Goal: Navigation & Orientation: Find specific page/section

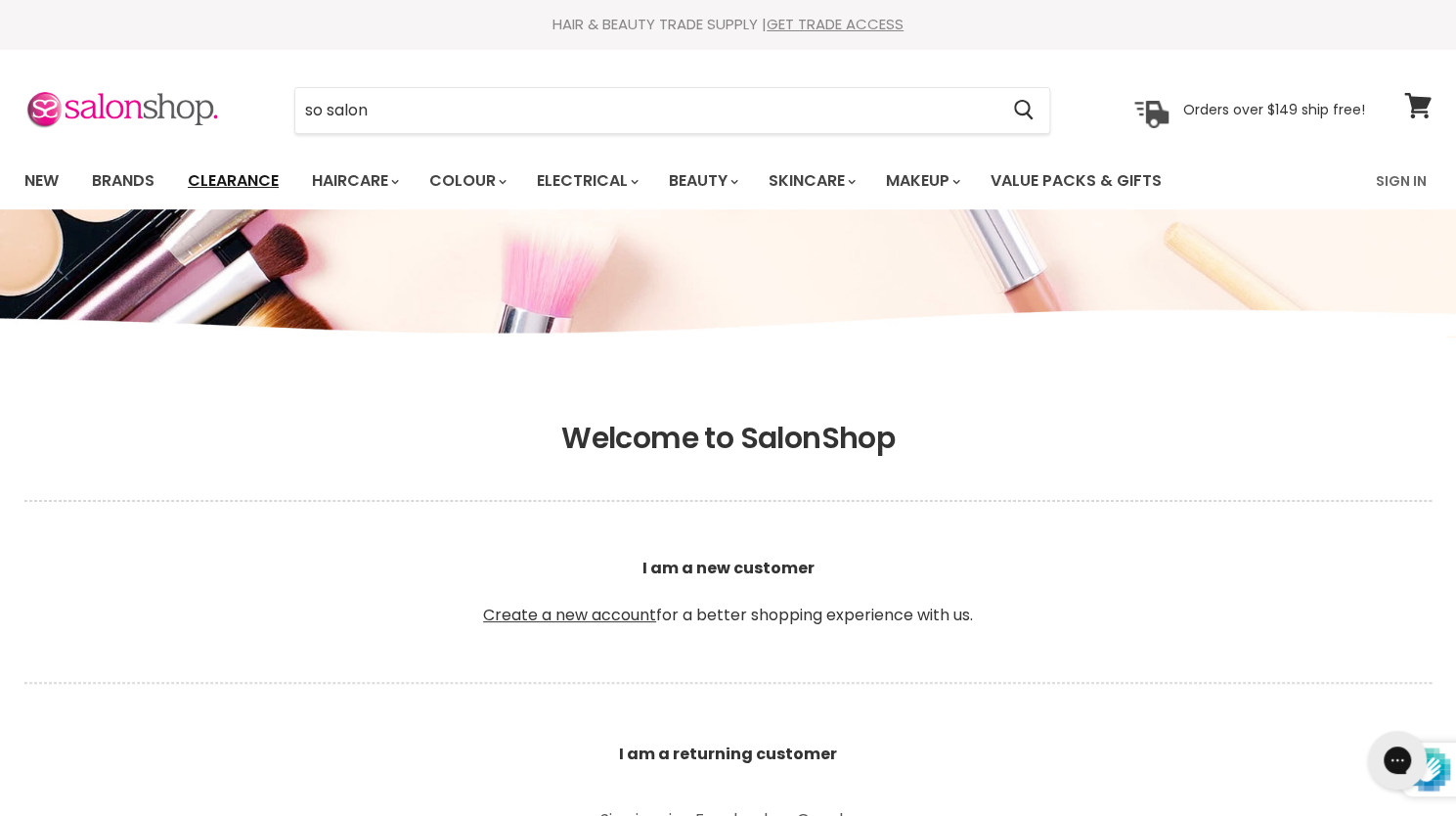
click at [257, 171] on link "Clearance" at bounding box center [233, 181] width 120 height 41
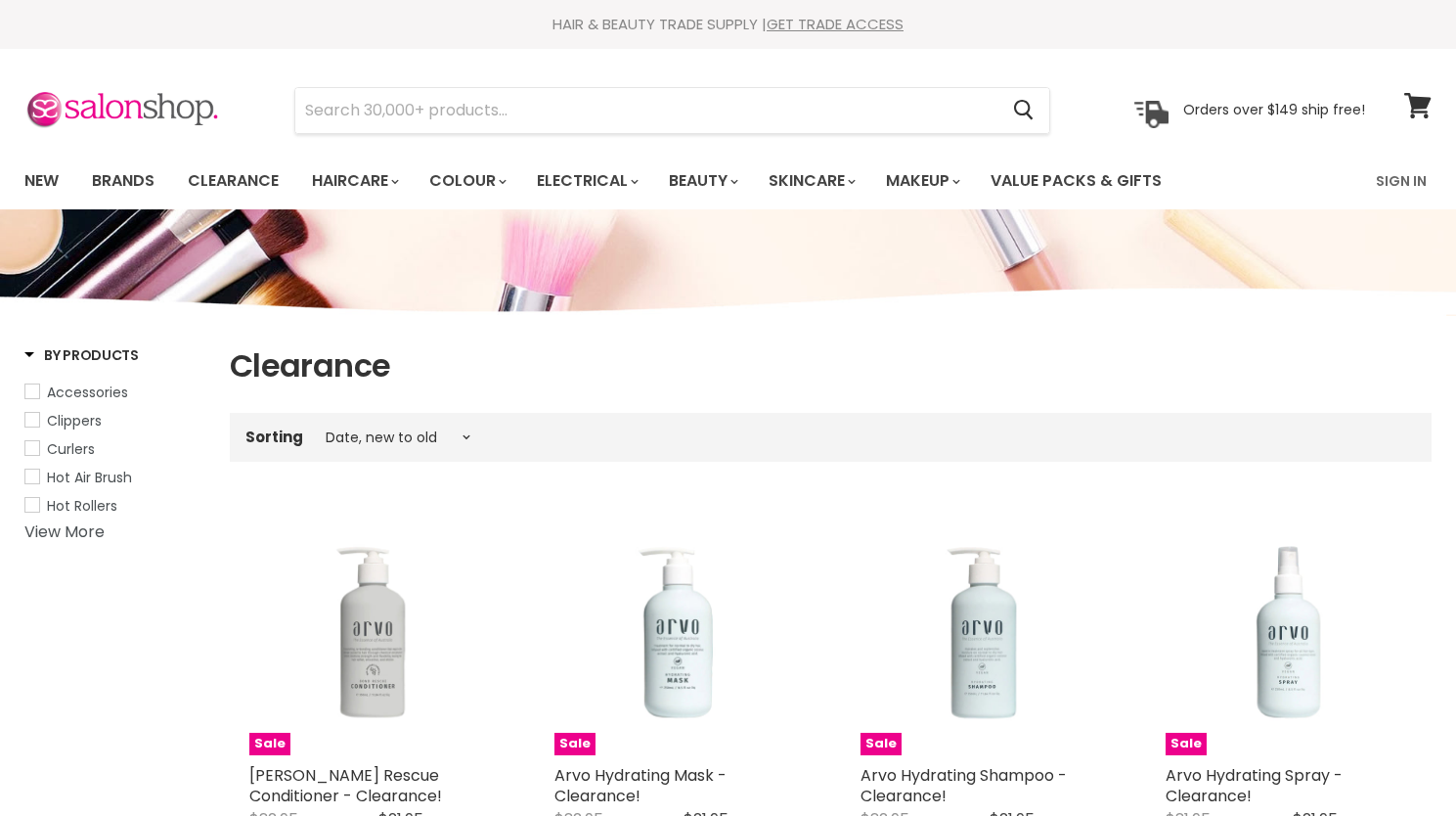
select select "created-descending"
click at [1395, 175] on link "Sign In" at bounding box center [1402, 181] width 74 height 41
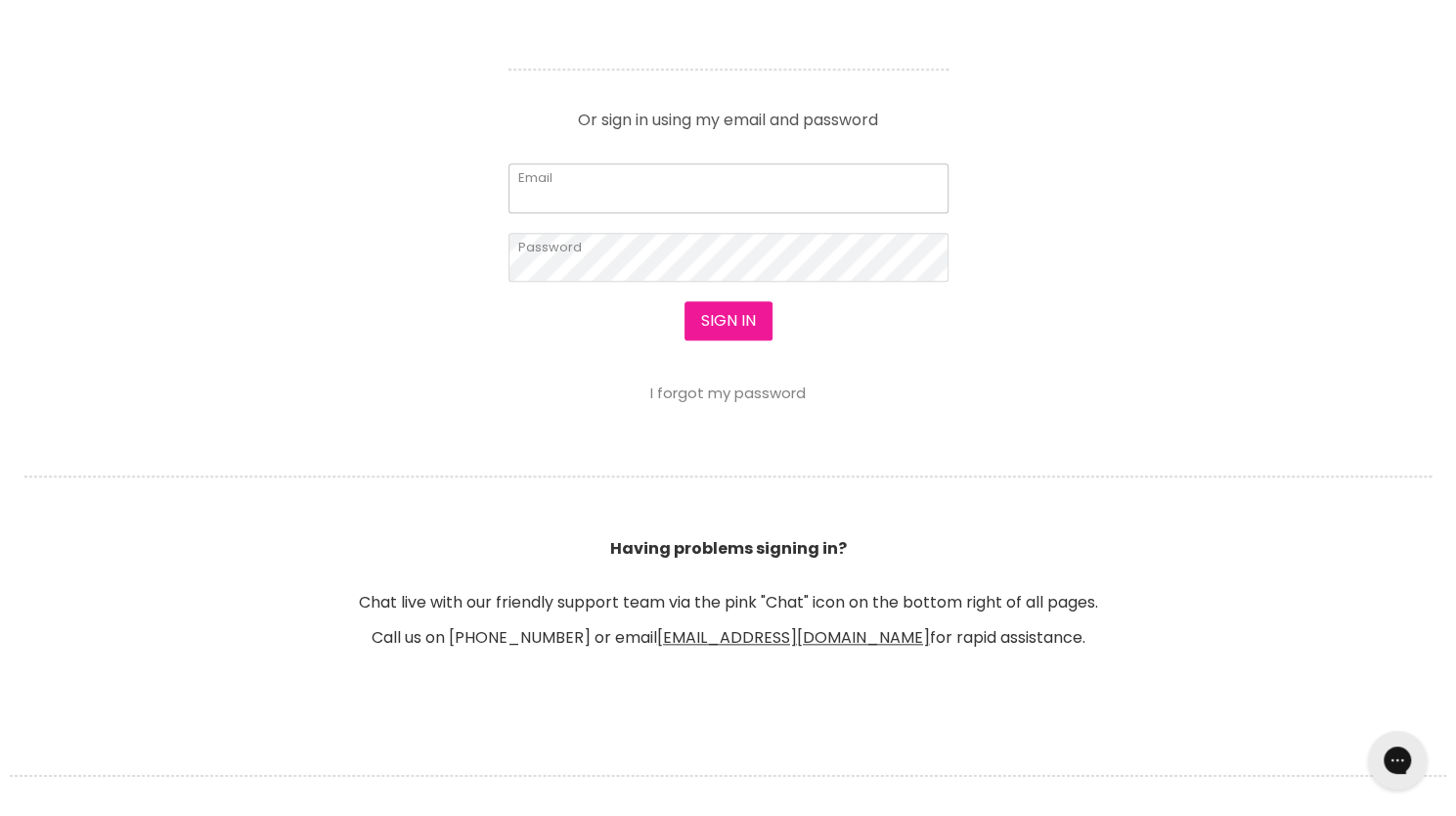
type input "kelliedavison@gmail.com"
click at [737, 313] on button "Sign in" at bounding box center [728, 321] width 88 height 39
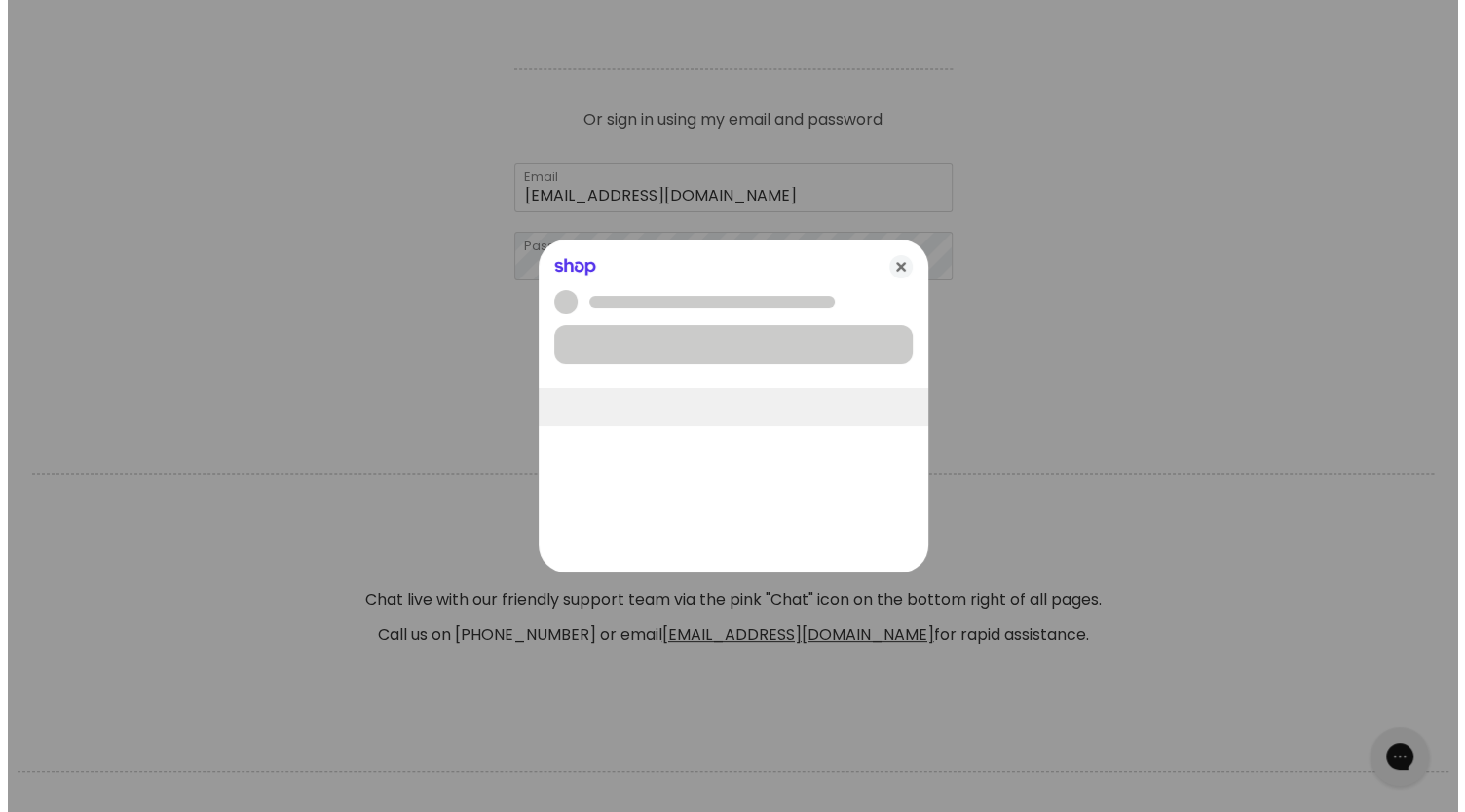
scroll to position [869, 0]
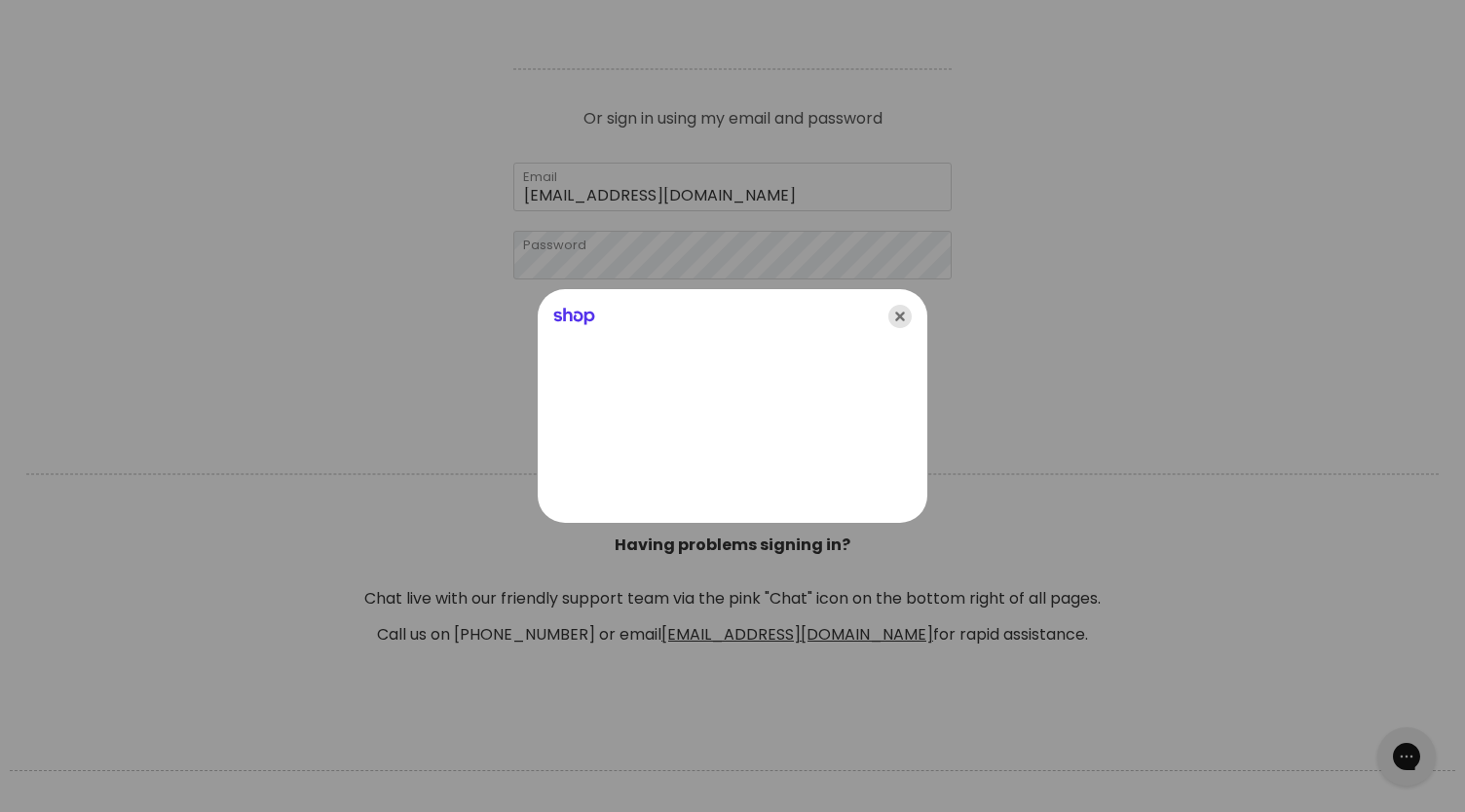
click at [904, 319] on icon "Close" at bounding box center [900, 317] width 23 height 23
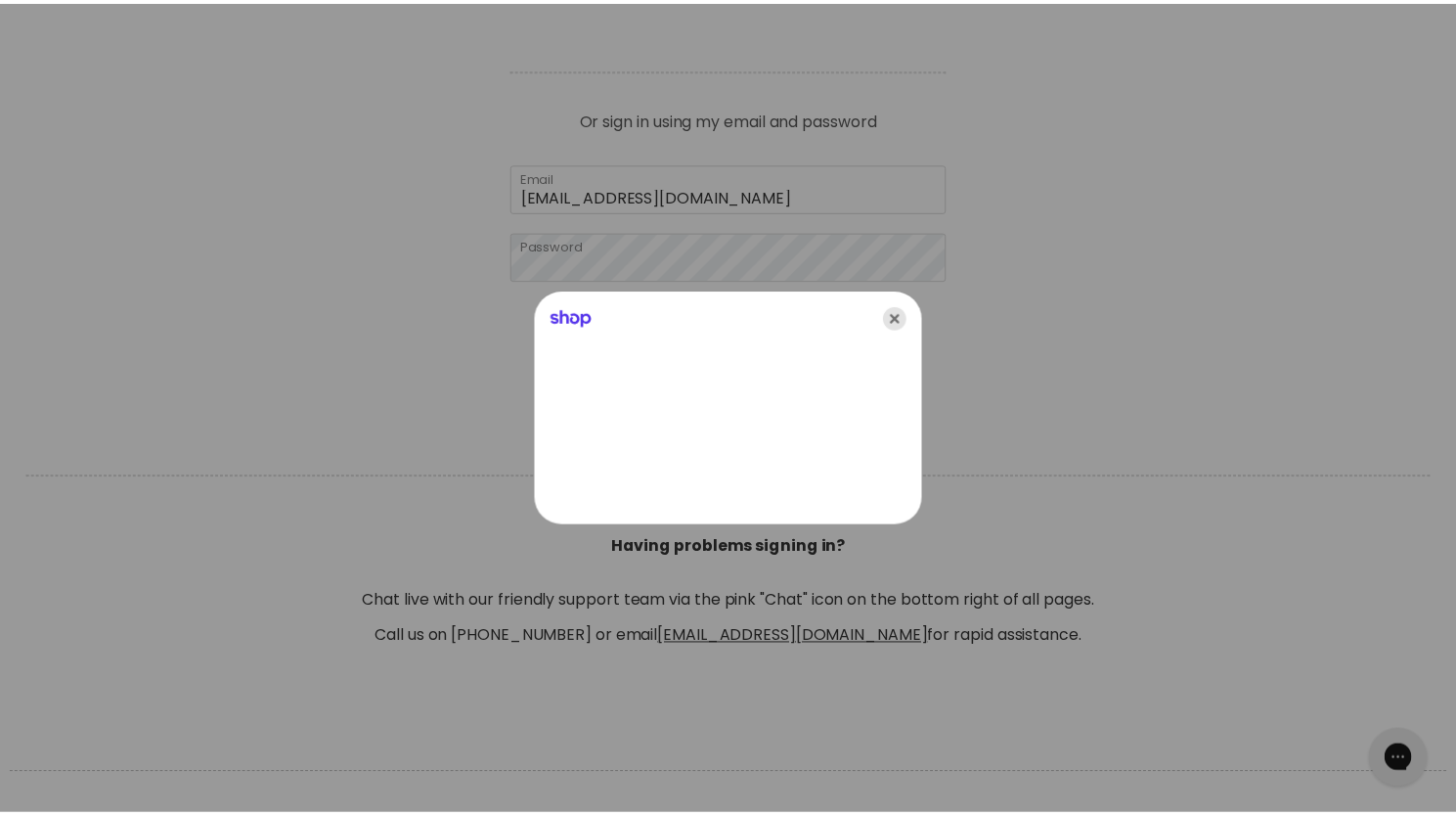
scroll to position [871, 0]
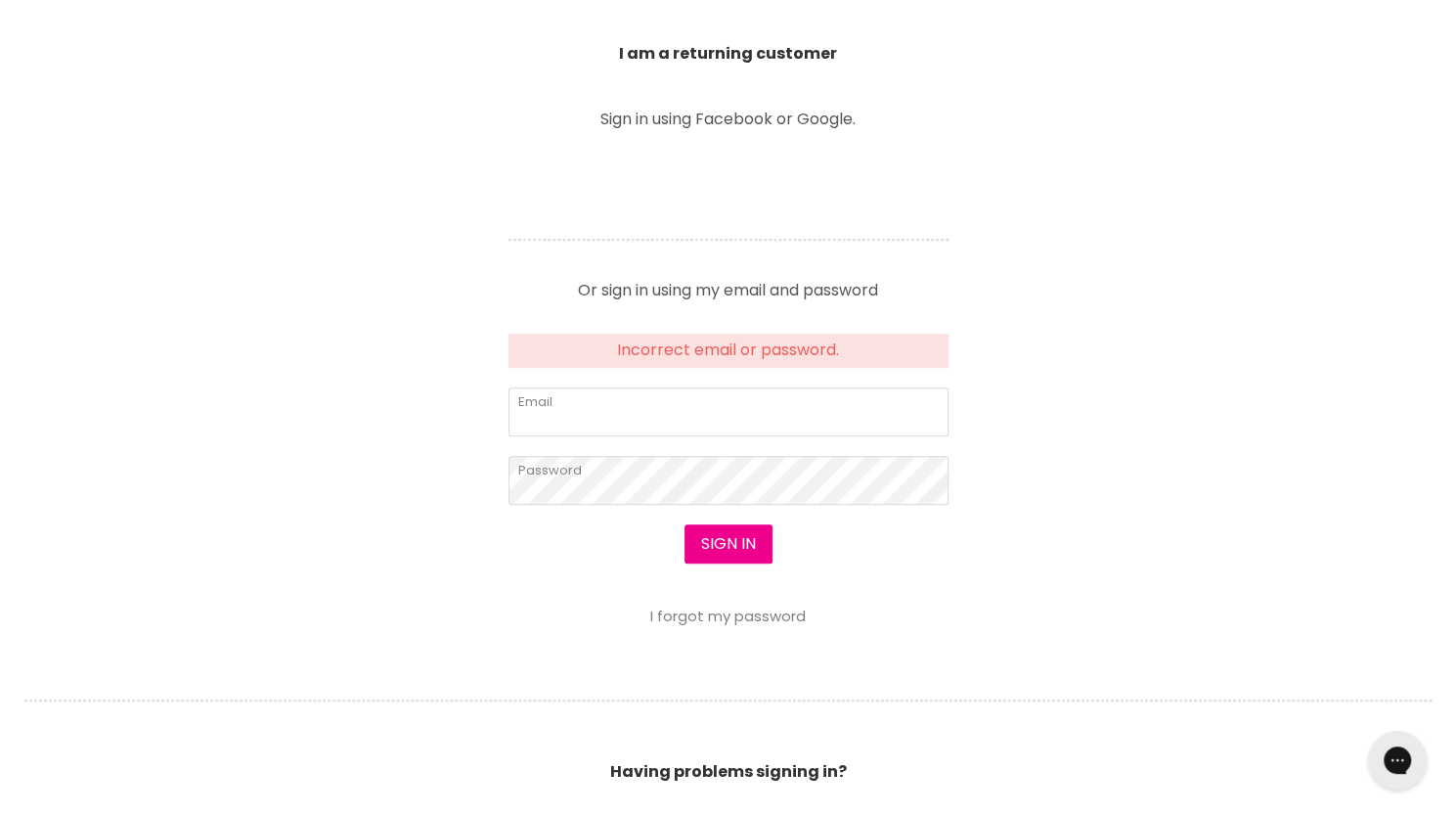
scroll to position [706, 0]
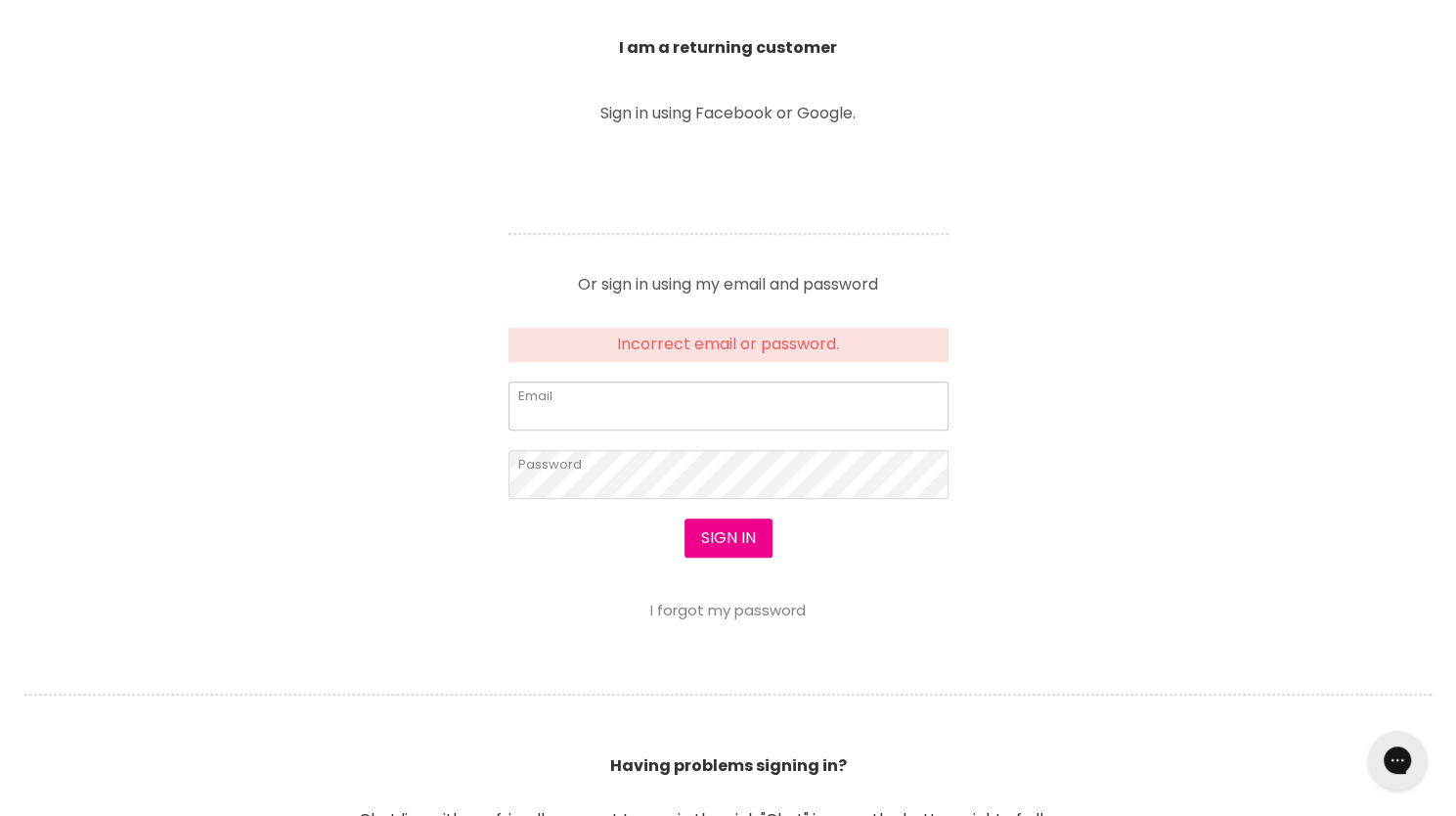
type input "[EMAIL_ADDRESS][DOMAIN_NAME]"
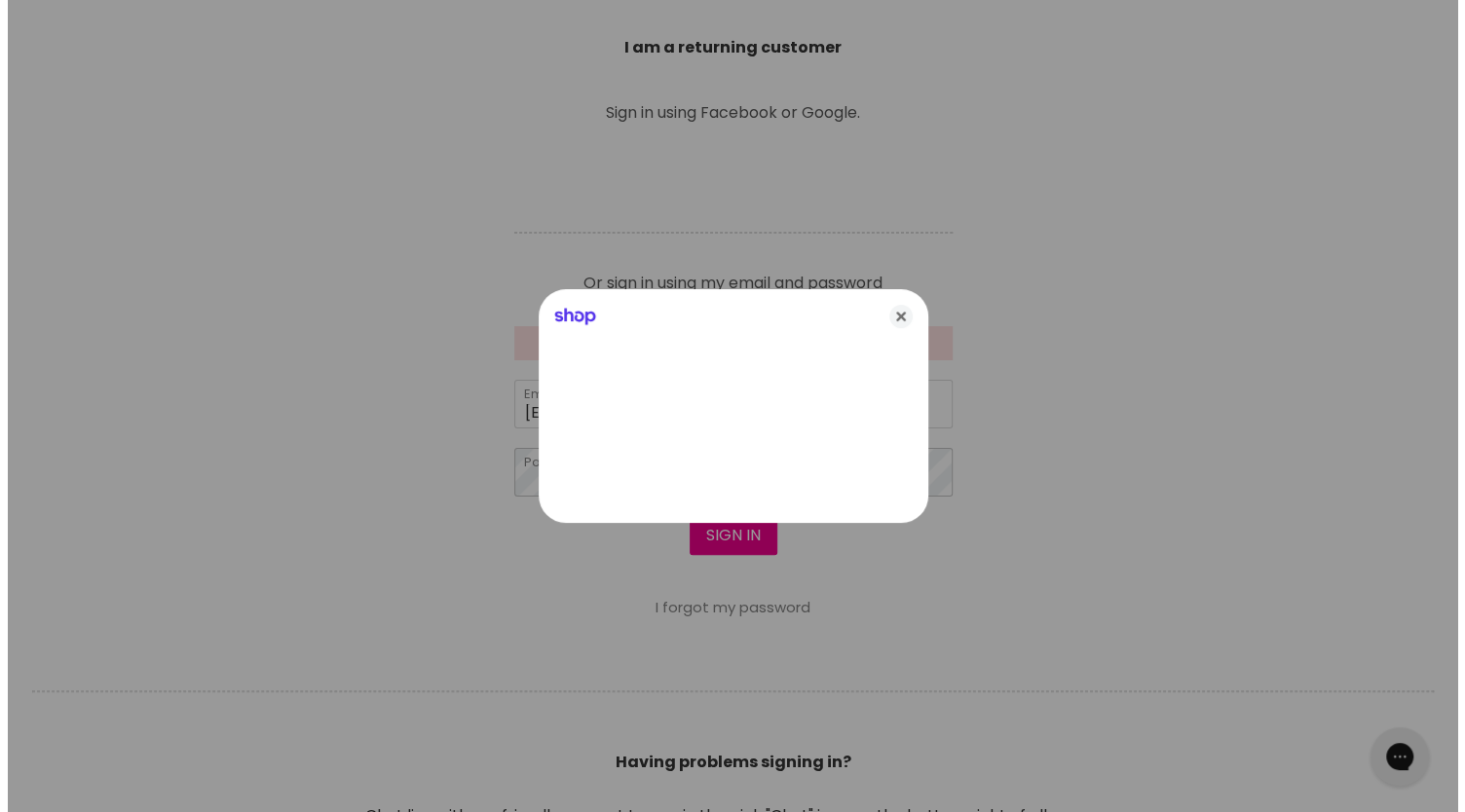
scroll to position [704, 0]
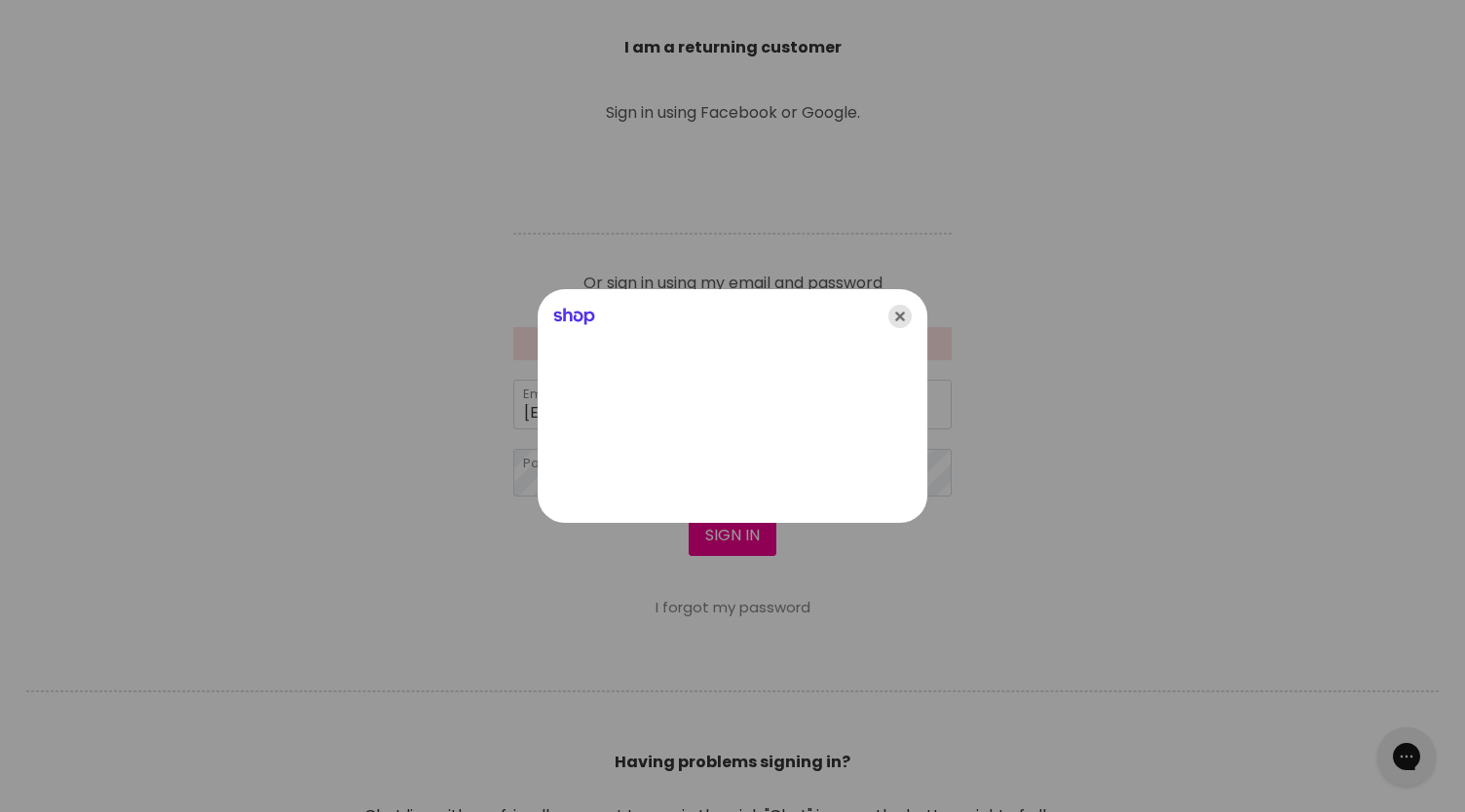
click at [902, 313] on icon "Close" at bounding box center [900, 317] width 23 height 23
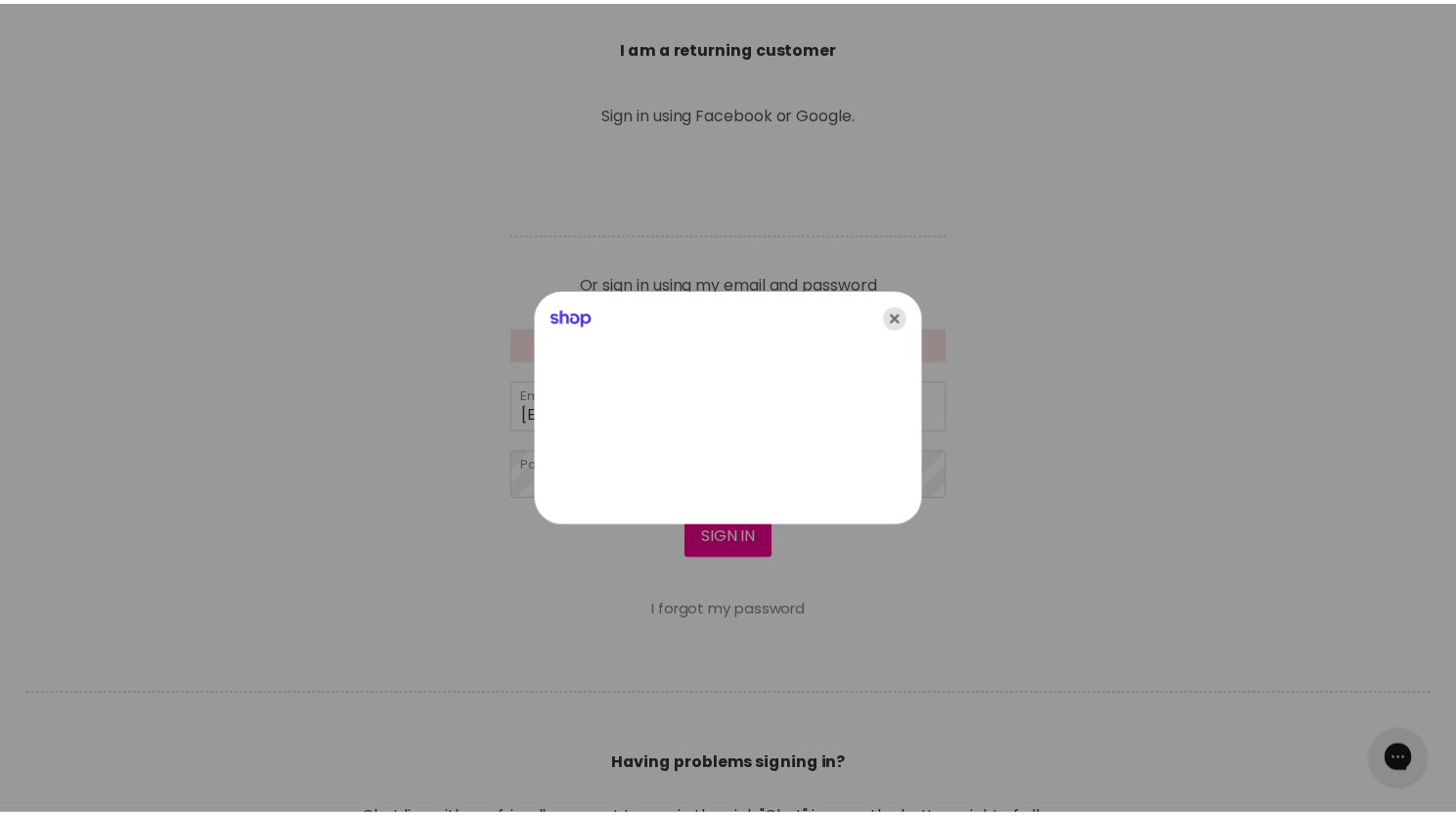
scroll to position [706, 0]
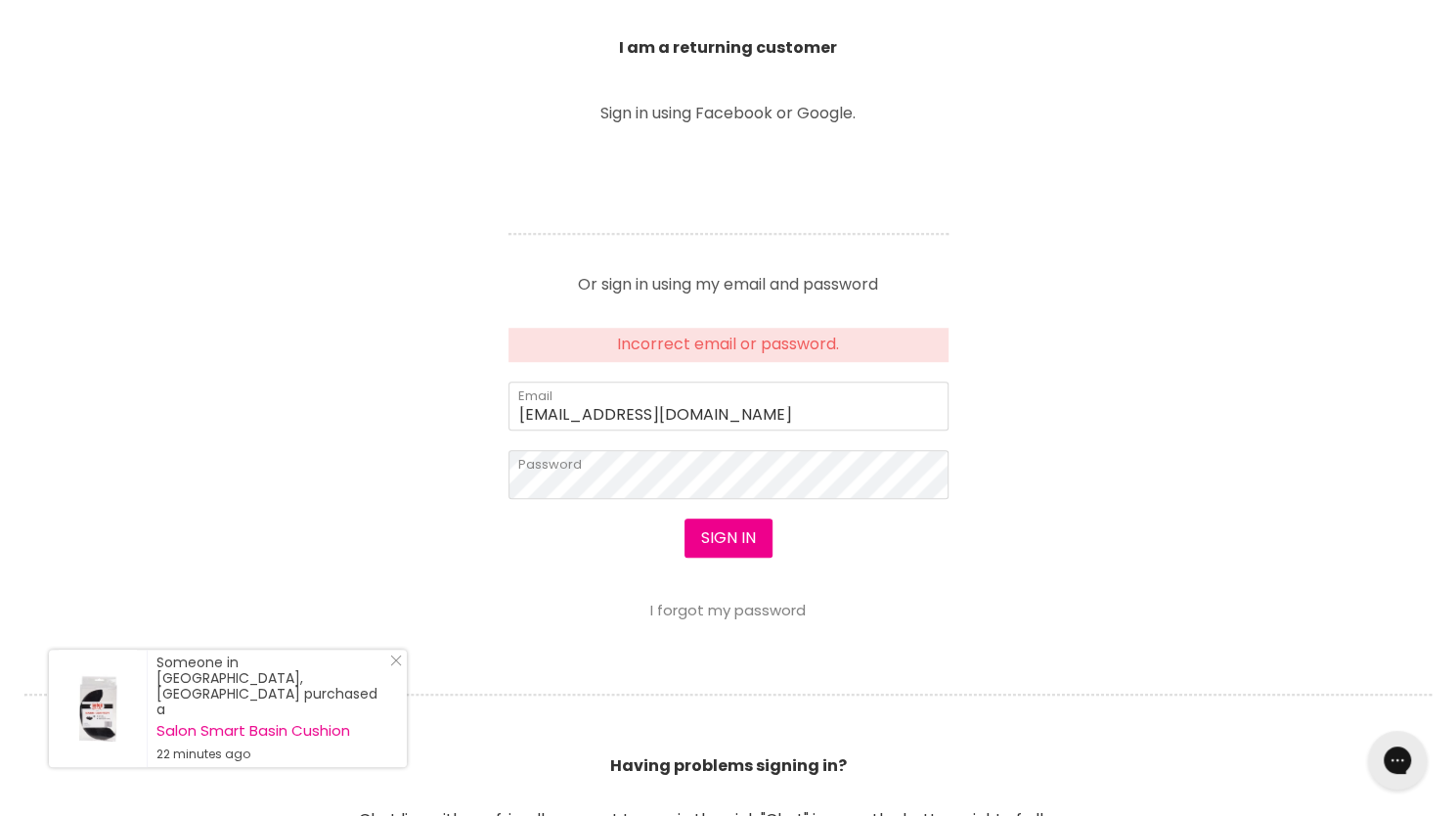
click at [417, 549] on section "Welcome to SalonShop I am a new customer Create a new account for a better shop…" at bounding box center [728, 314] width 1456 height 1260
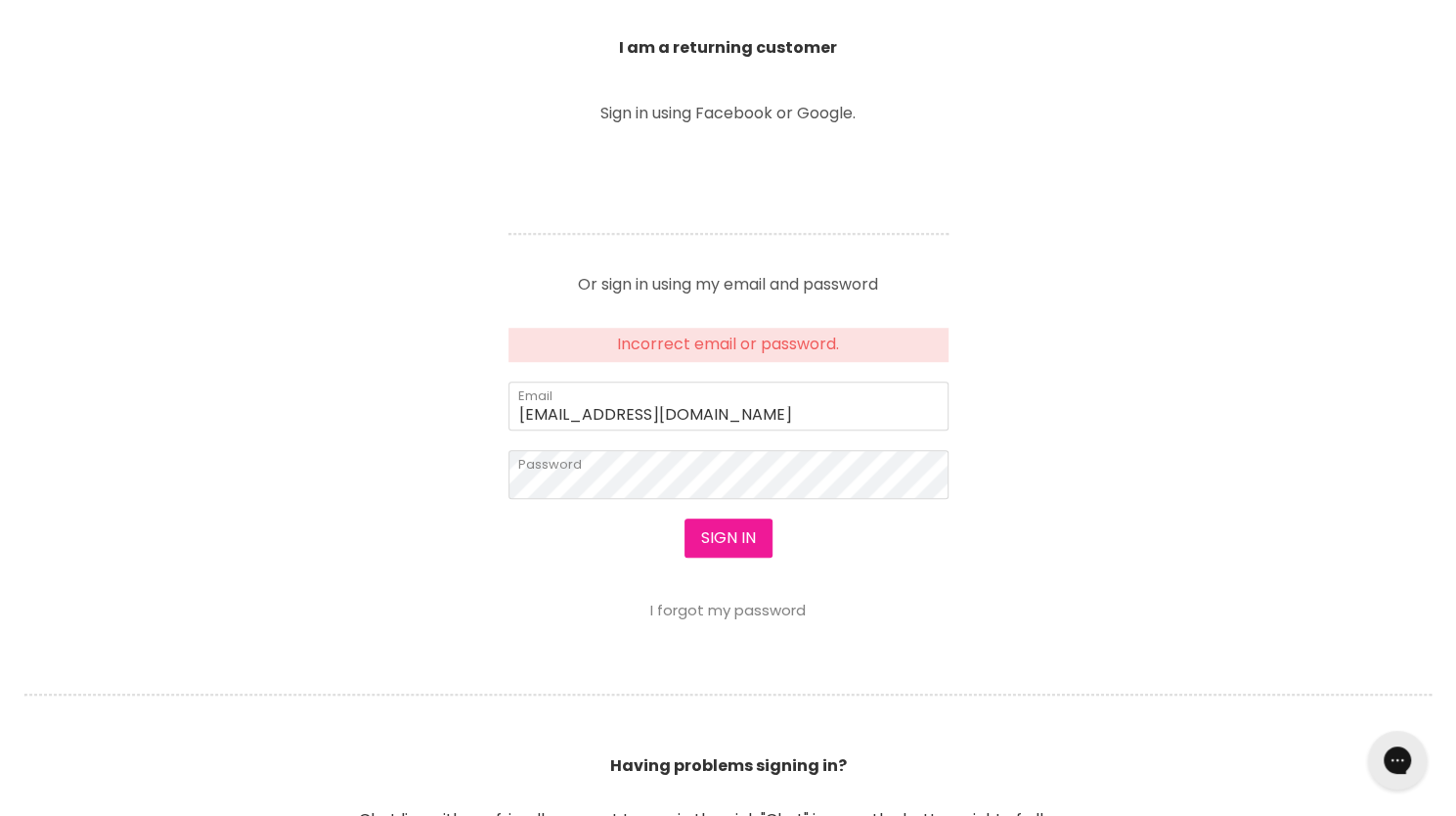
click at [731, 539] on button "Sign in" at bounding box center [728, 538] width 88 height 39
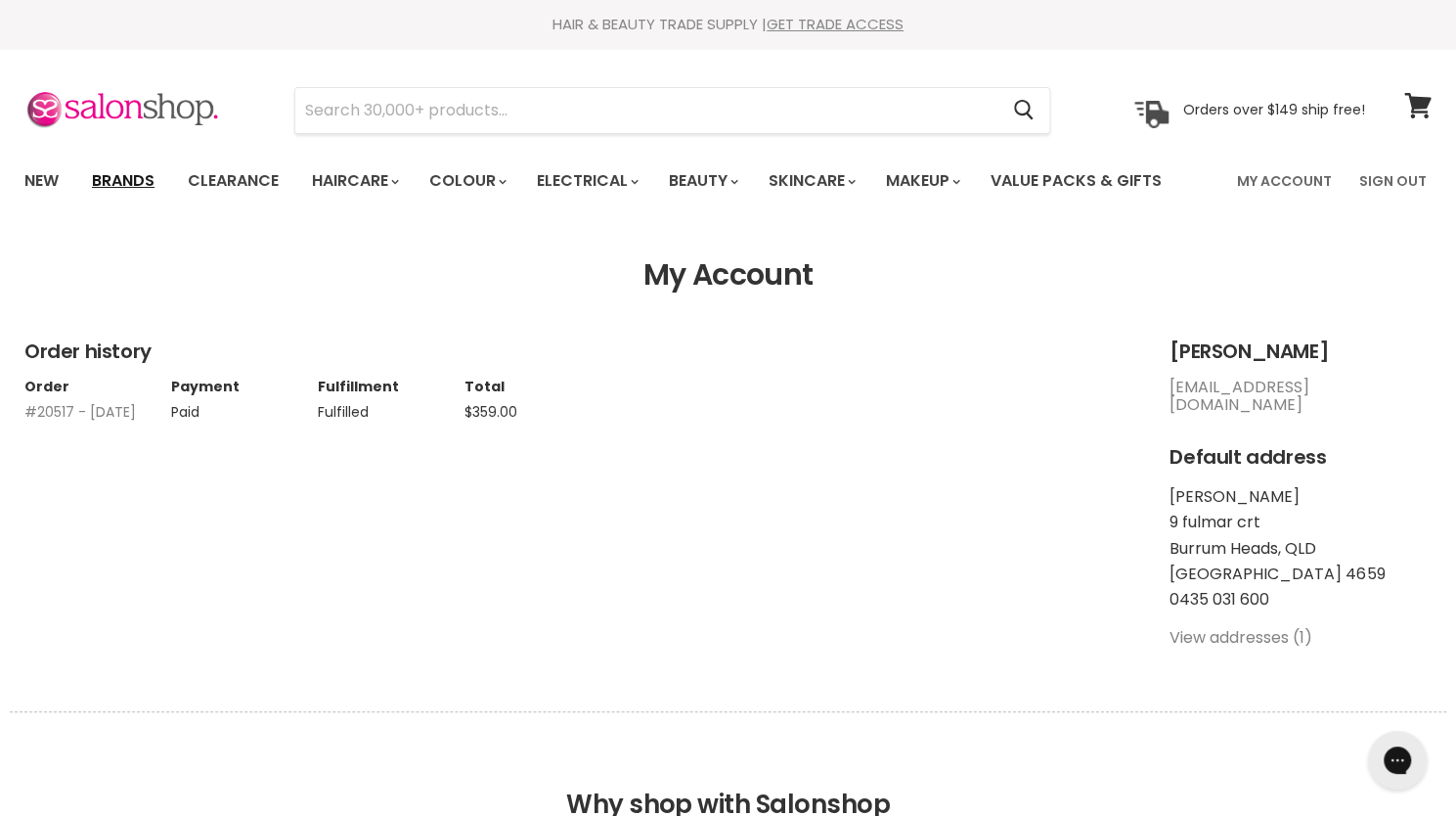
click at [125, 173] on link "Brands" at bounding box center [123, 181] width 92 height 41
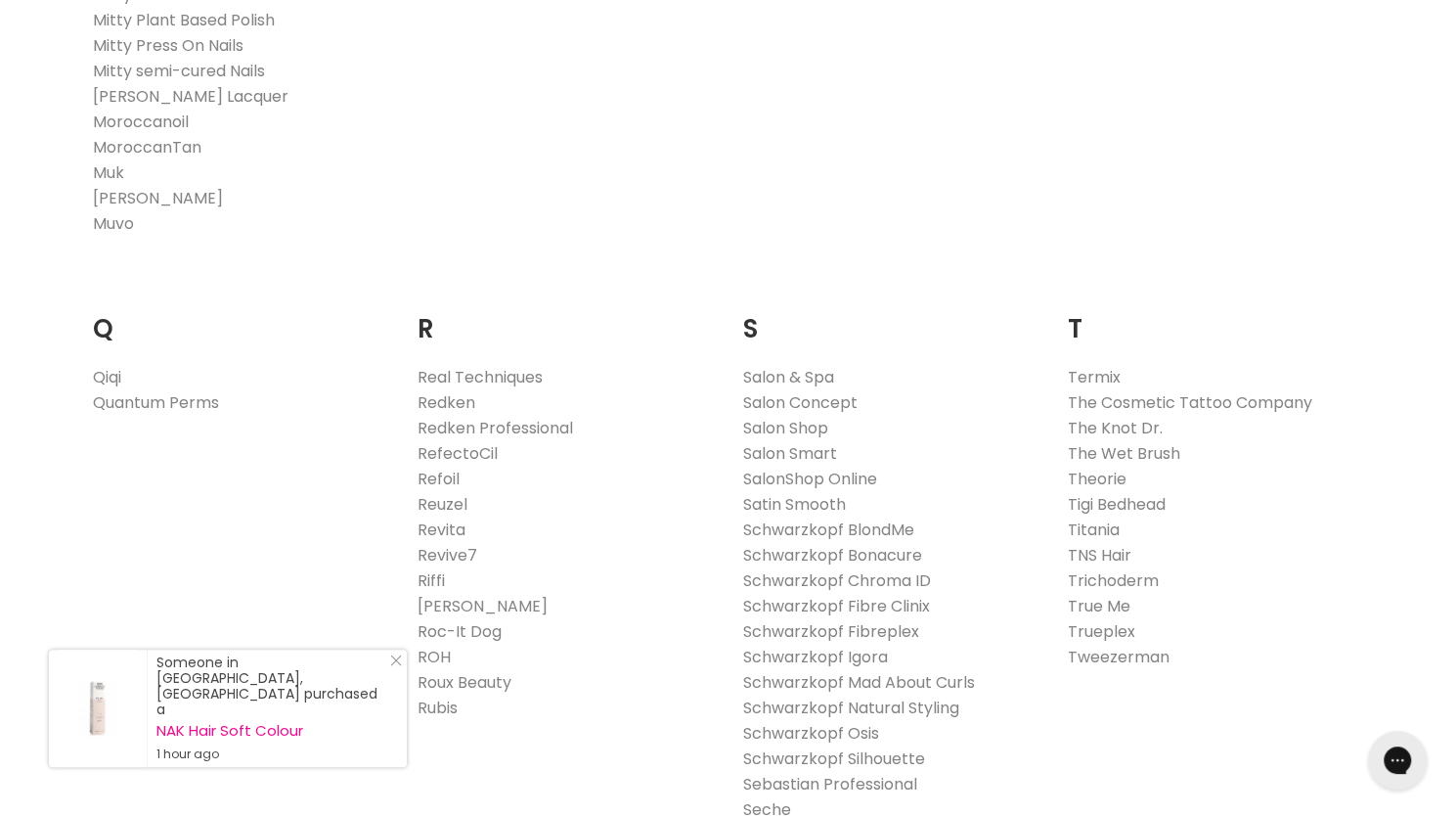
scroll to position [2736, 0]
click at [191, 410] on link "Quantum Perms" at bounding box center [156, 406] width 126 height 23
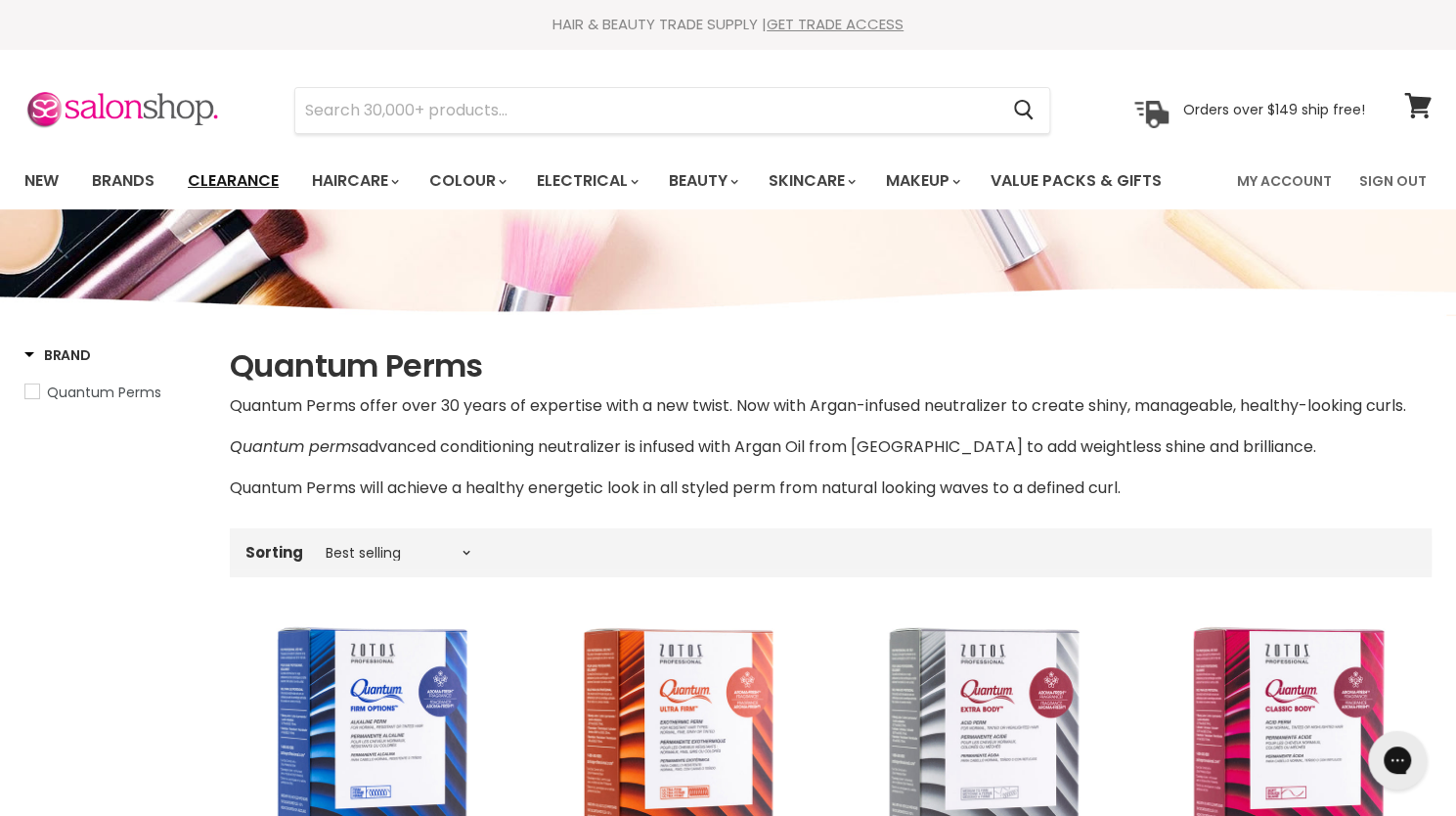
click at [248, 182] on link "Clearance" at bounding box center [233, 181] width 120 height 41
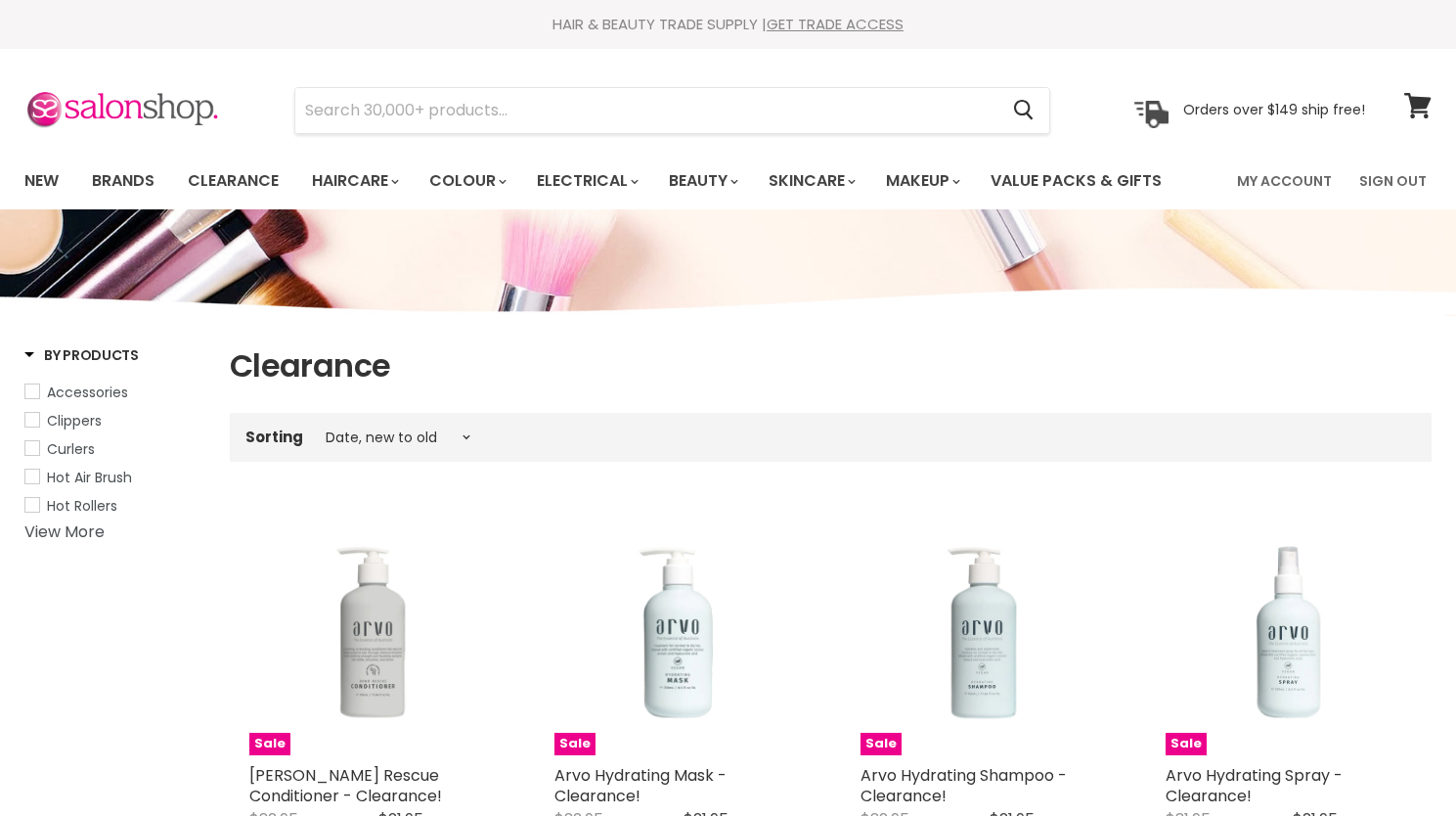
select select "created-descending"
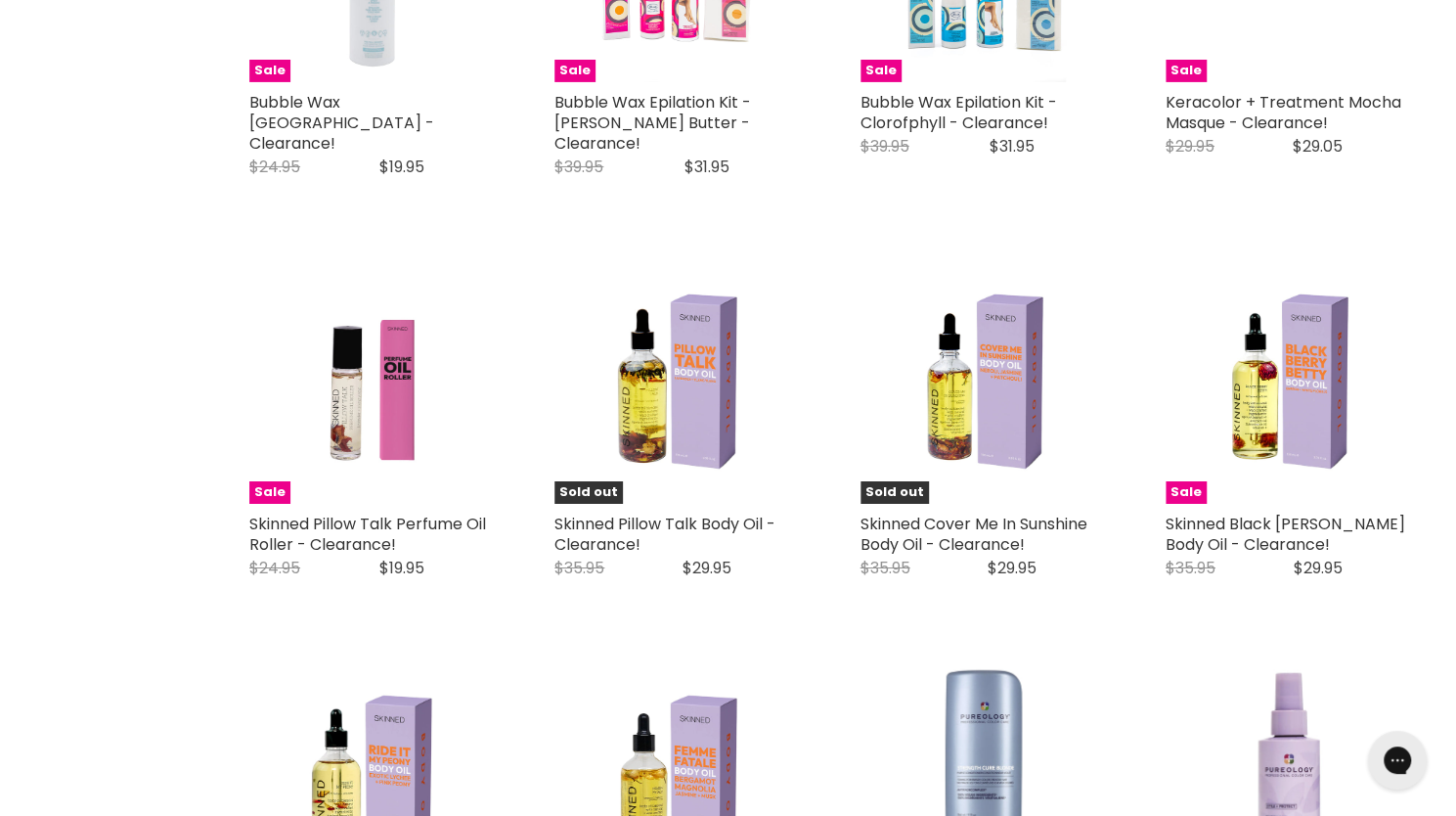
scroll to position [3884, 0]
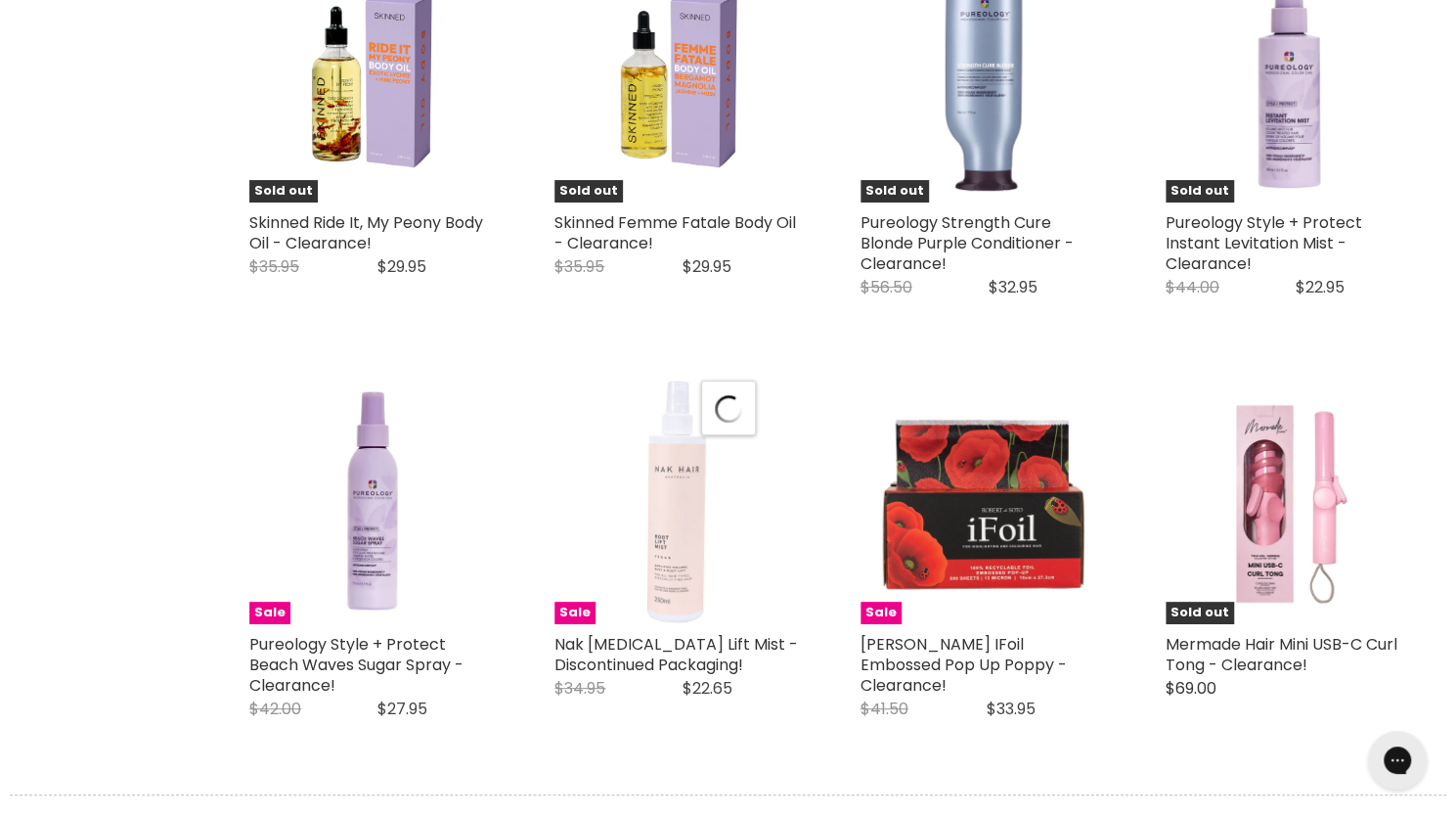
scroll to position [4587, 0]
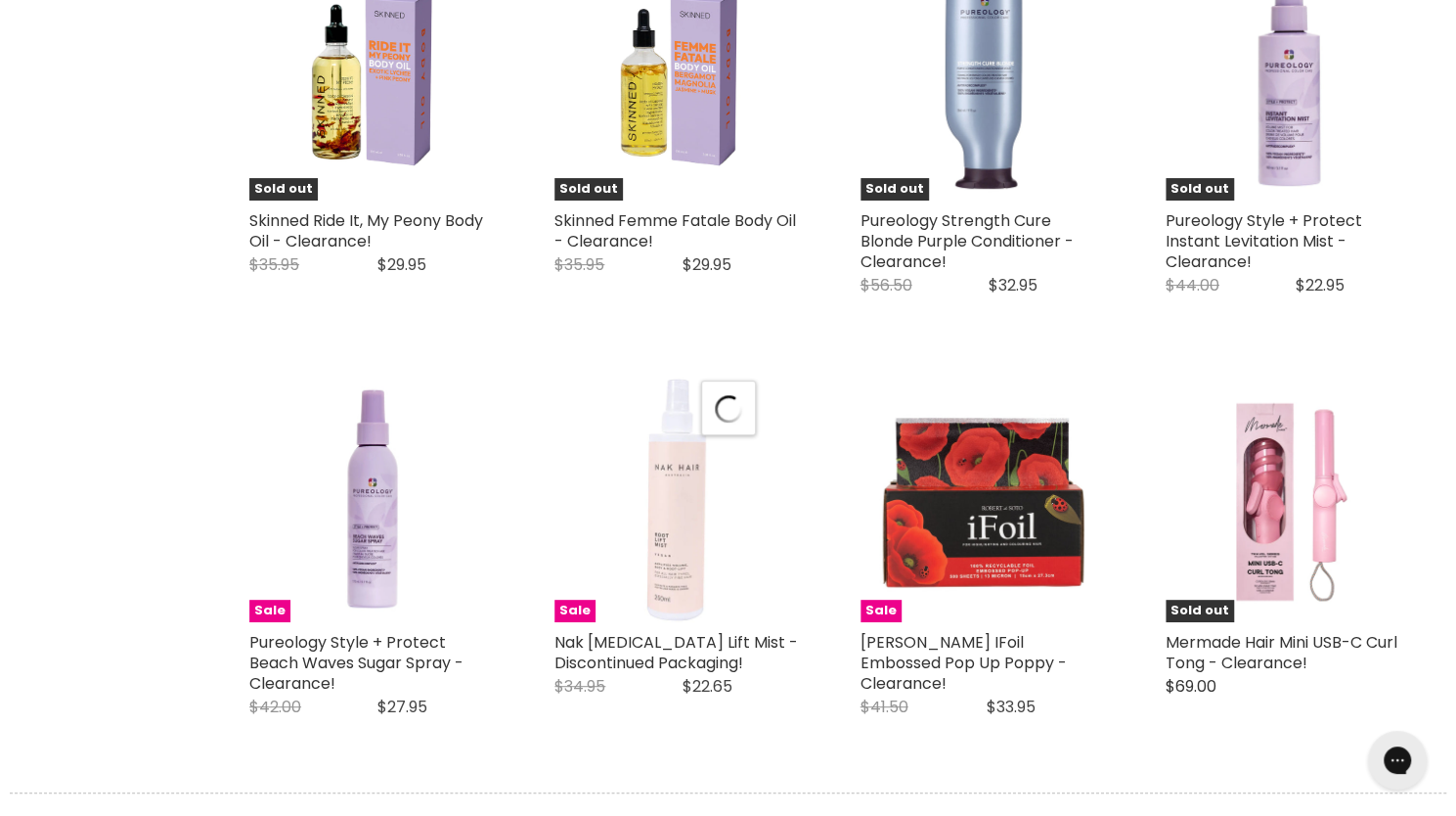
select select "created-descending"
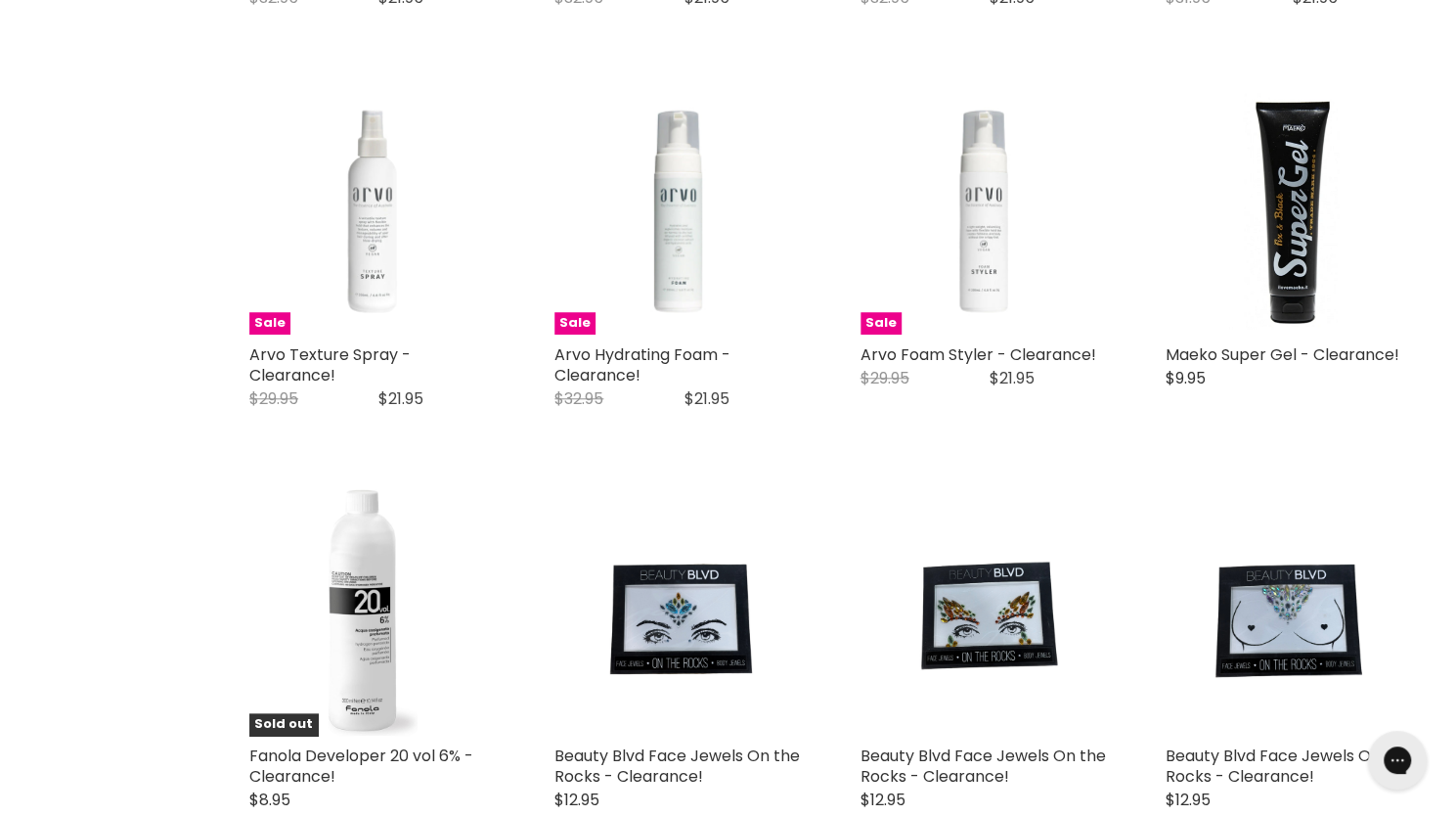
scroll to position [0, 0]
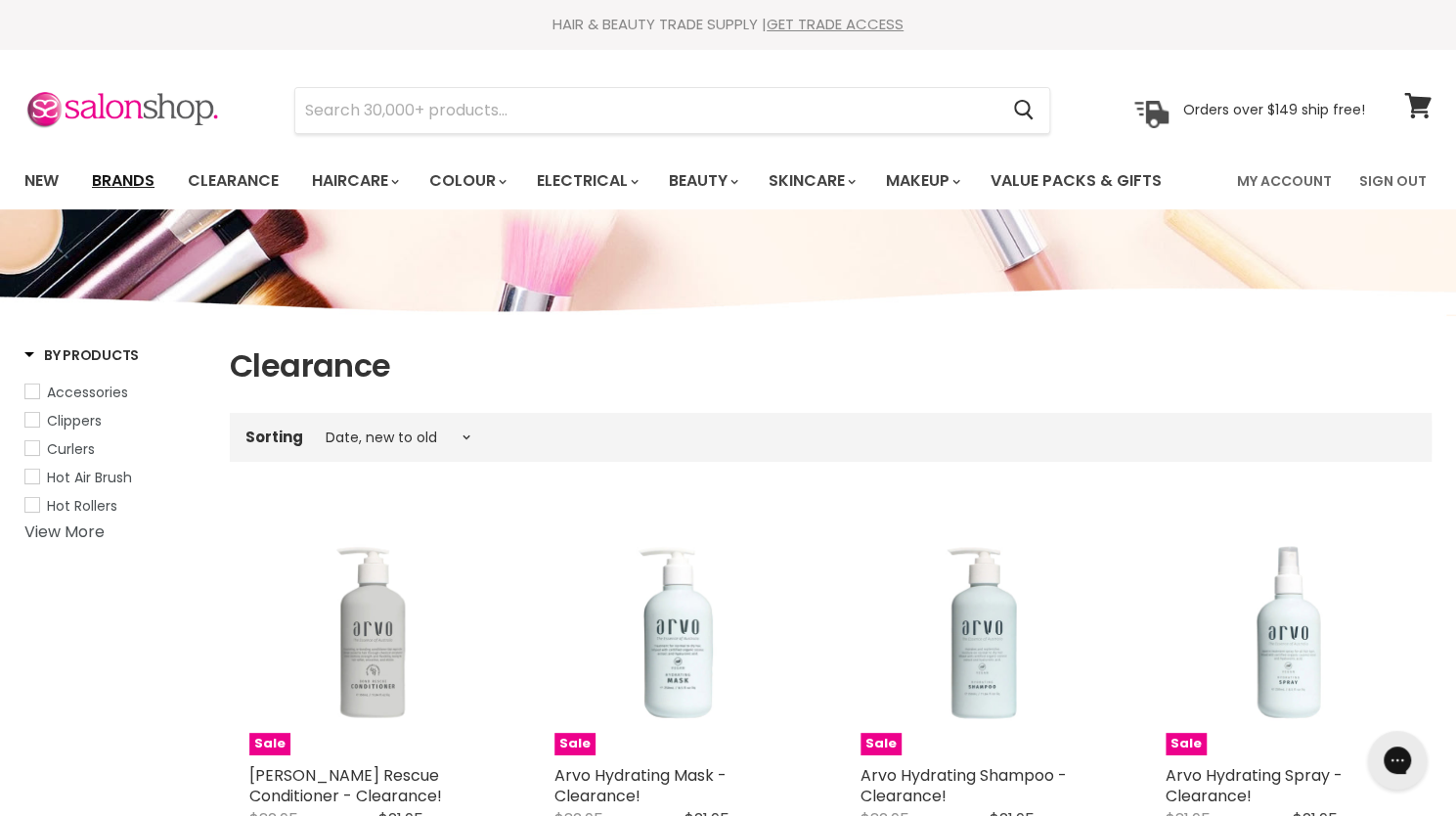
click at [117, 177] on link "Brands" at bounding box center [123, 181] width 92 height 41
